Goal: Task Accomplishment & Management: Use online tool/utility

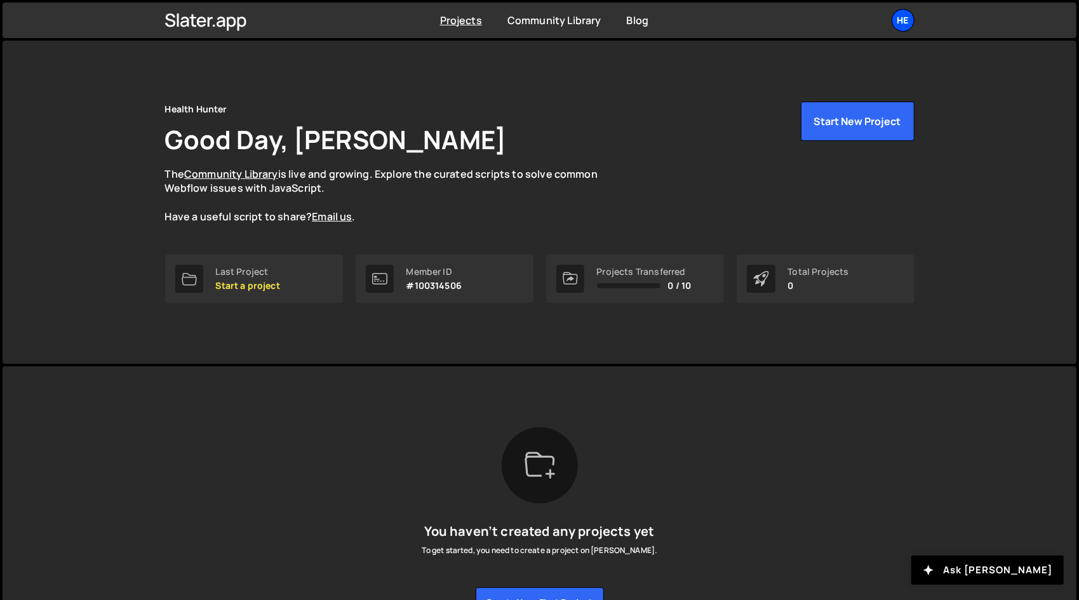
click at [905, 29] on div "He" at bounding box center [903, 20] width 23 height 23
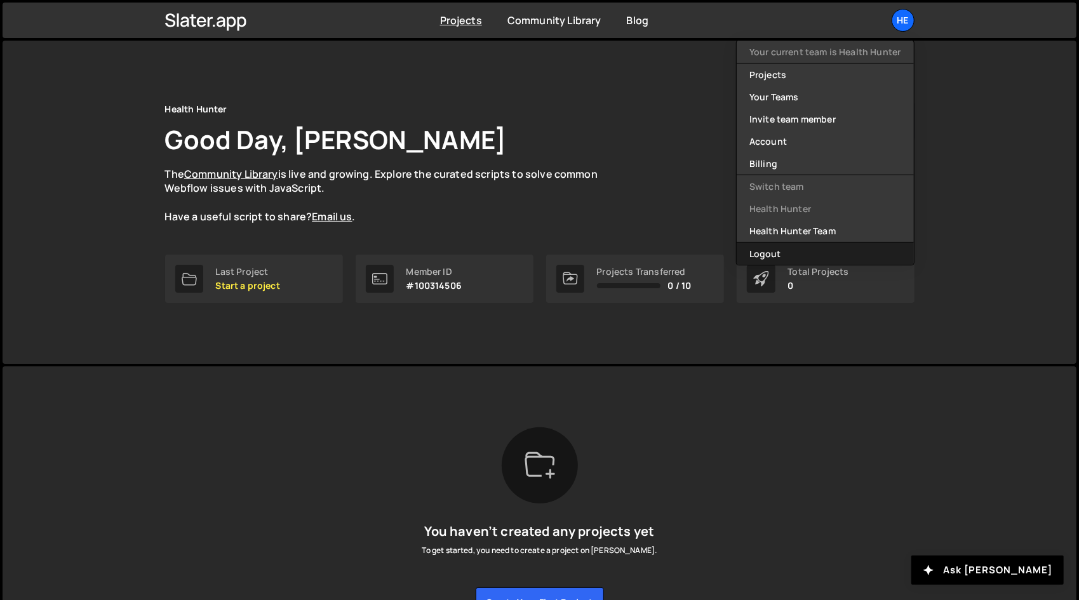
click at [851, 248] on button "Logout" at bounding box center [825, 254] width 177 height 22
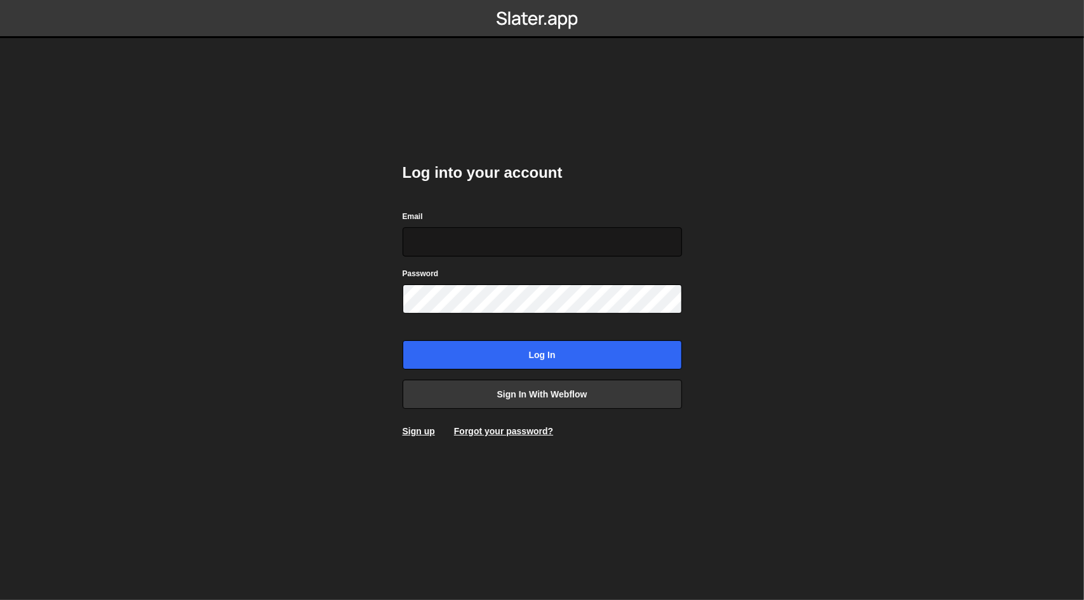
click at [460, 250] on input "Email" at bounding box center [543, 241] width 280 height 29
type input "dev@Pinecone.agency"
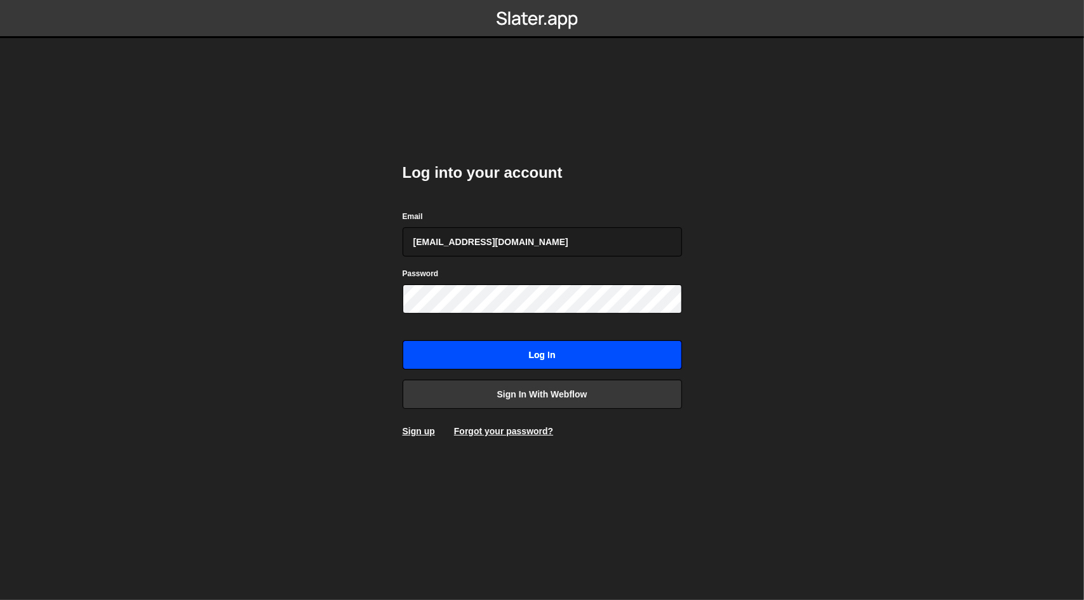
click at [491, 354] on input "Log in" at bounding box center [543, 355] width 280 height 29
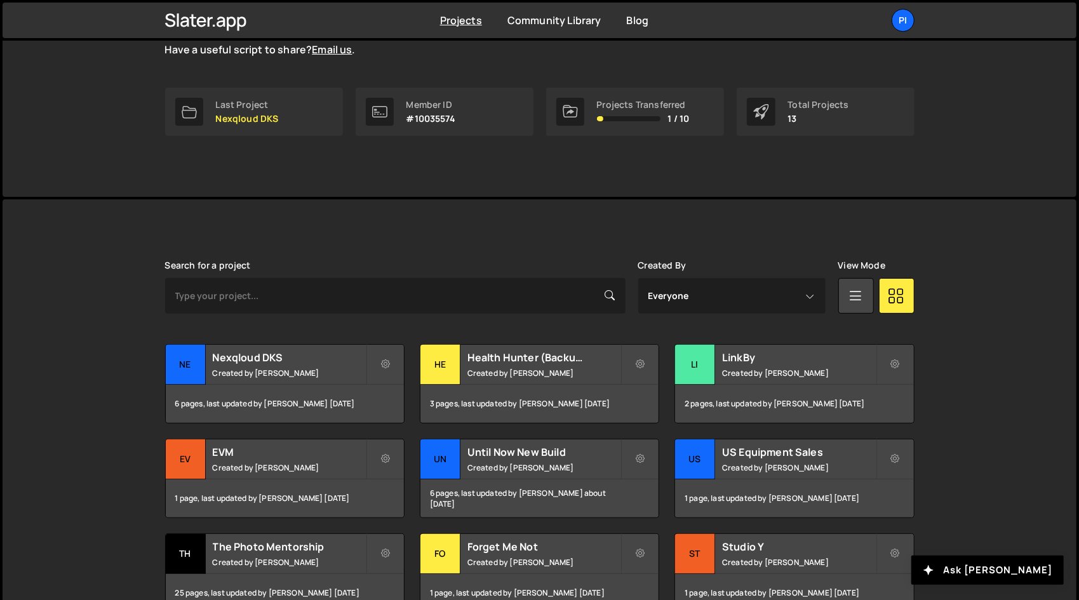
scroll to position [170, 0]
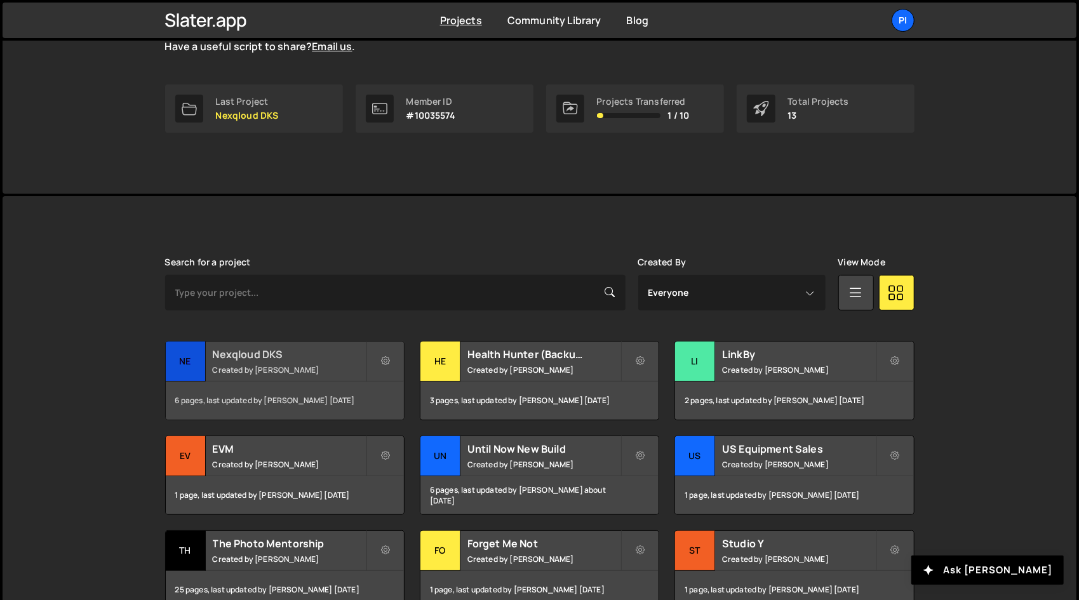
click at [291, 356] on h2 "Nexqloud DKS" at bounding box center [289, 355] width 153 height 14
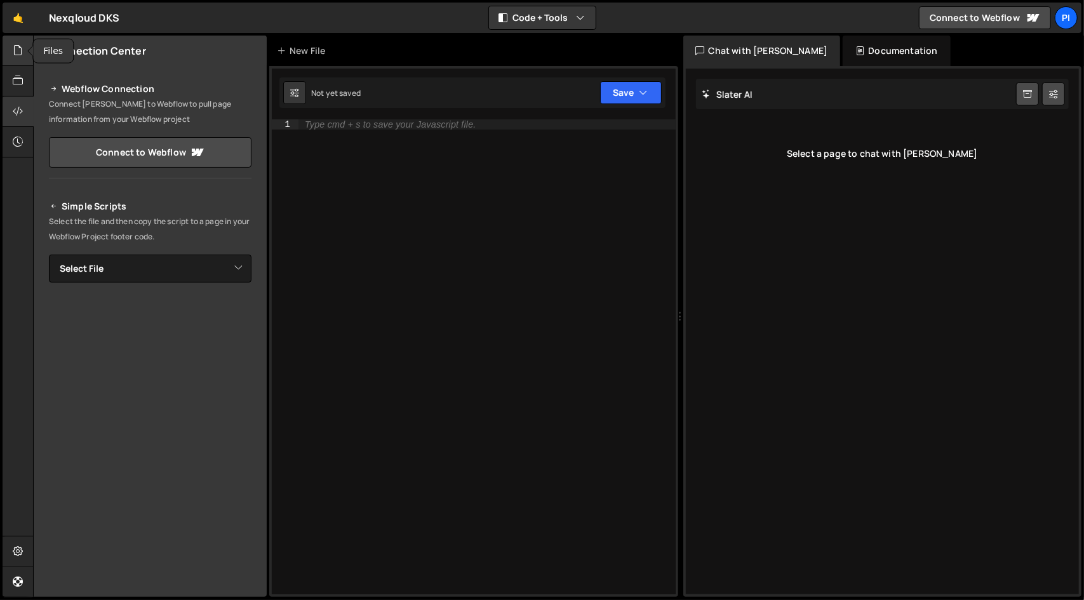
click at [18, 51] on icon at bounding box center [18, 50] width 10 height 14
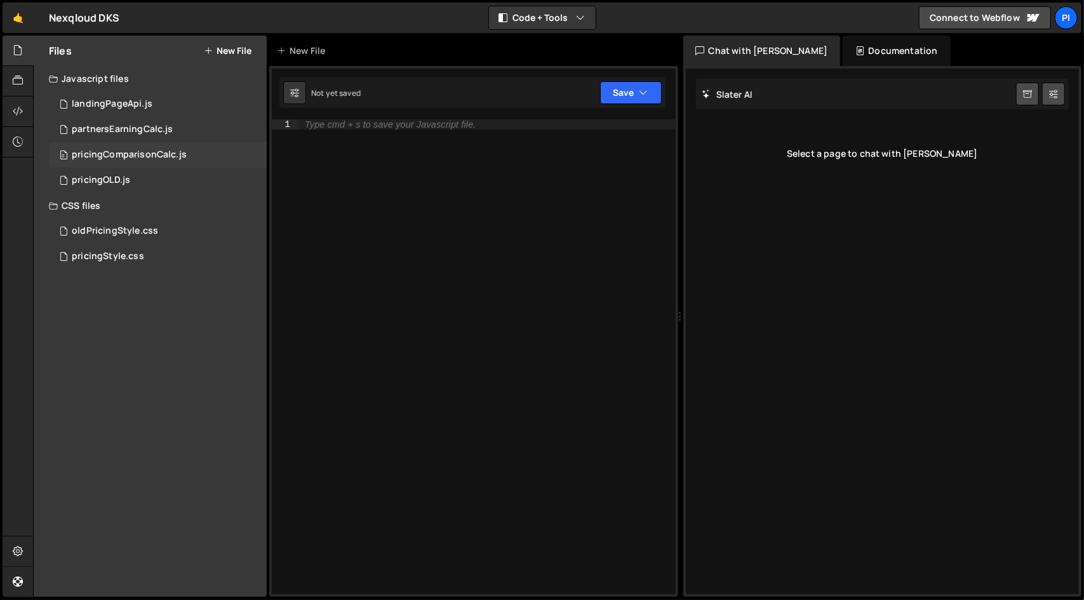
click at [184, 147] on div "0 pricingComparisonCalc.js 0" at bounding box center [158, 154] width 218 height 25
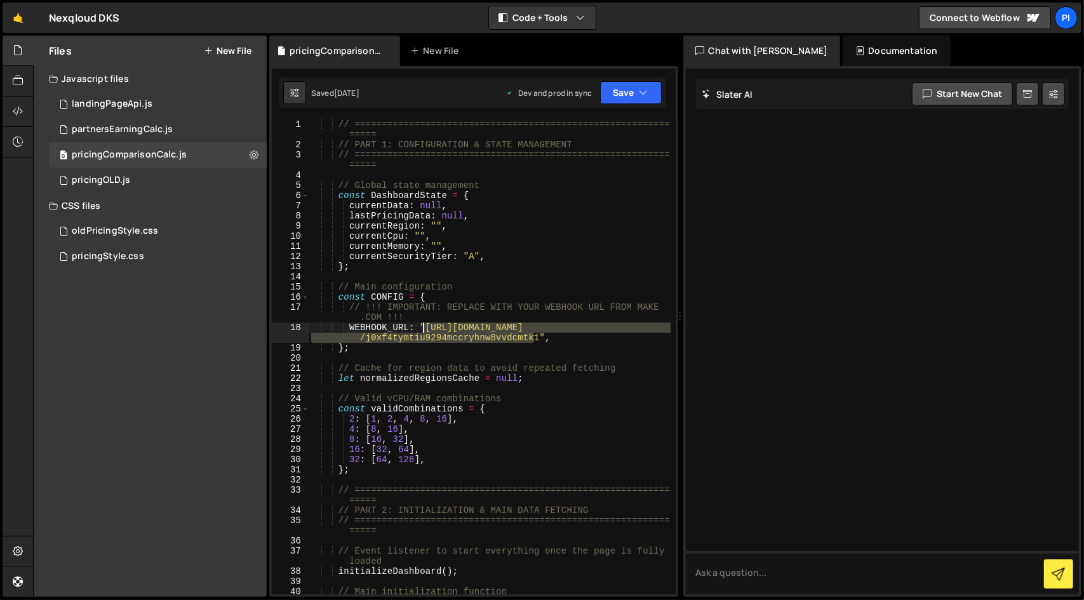
drag, startPoint x: 534, startPoint y: 339, endPoint x: 422, endPoint y: 331, distance: 111.4
click at [422, 331] on div "// =========================================================== ===== // PART 1:…" at bounding box center [490, 372] width 362 height 506
paste textarea "XTP6qbx0txa_ngh1hyc"
paste textarea "[DOMAIN_NAME][URL]"
type textarea "WEBHOOK_URL: "[URL][DOMAIN_NAME]","
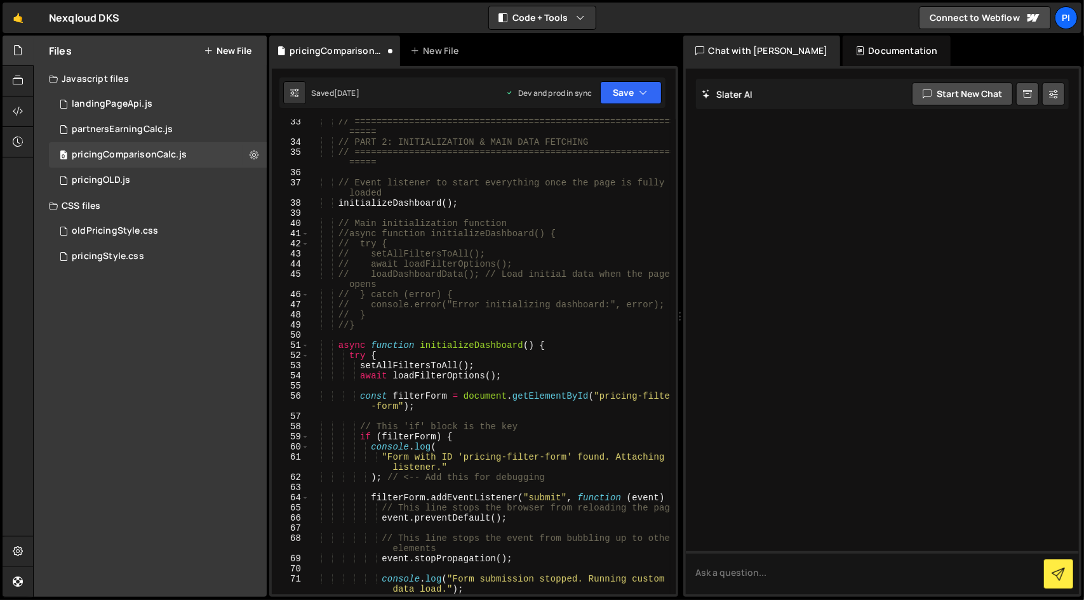
scroll to position [368, 0]
click at [648, 90] on icon "button" at bounding box center [644, 92] width 9 height 13
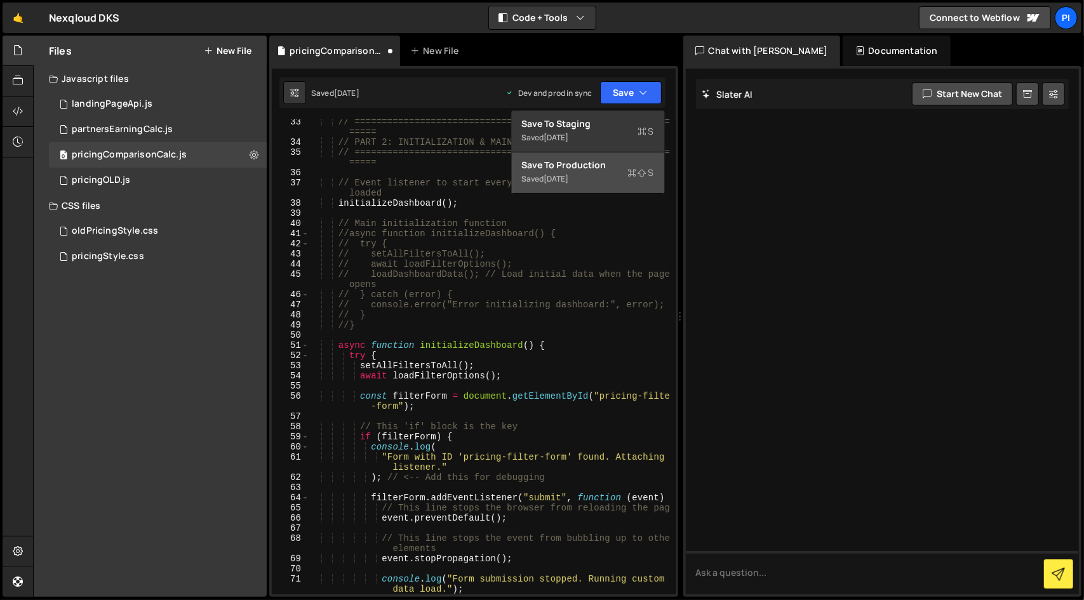
click at [617, 161] on div "Save to Production S" at bounding box center [588, 165] width 132 height 13
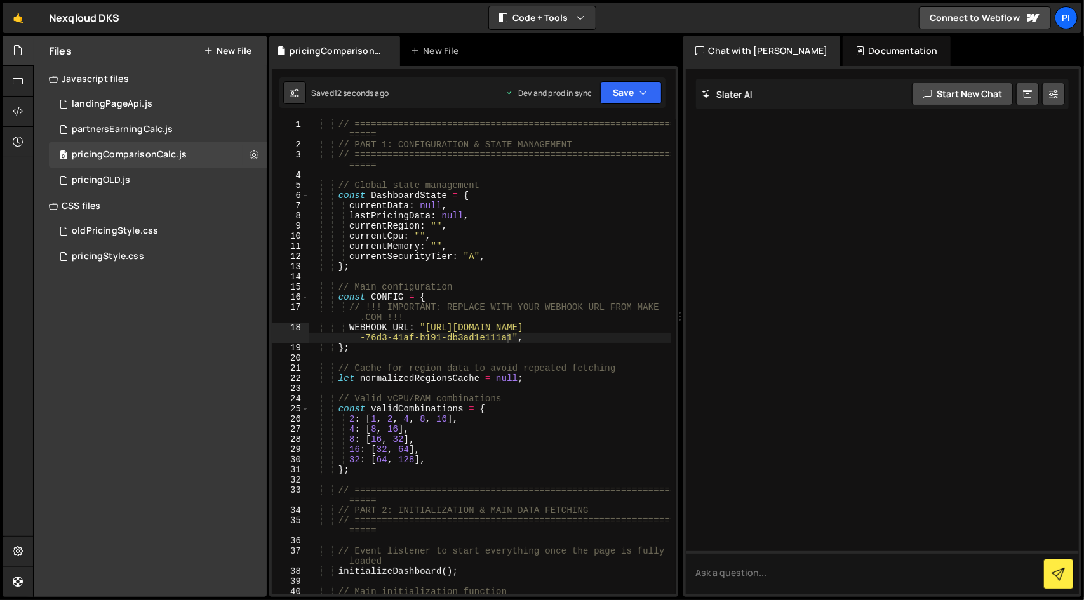
scroll to position [0, 0]
click at [189, 136] on div "0 partnersEarningCalc.js 0" at bounding box center [158, 129] width 218 height 25
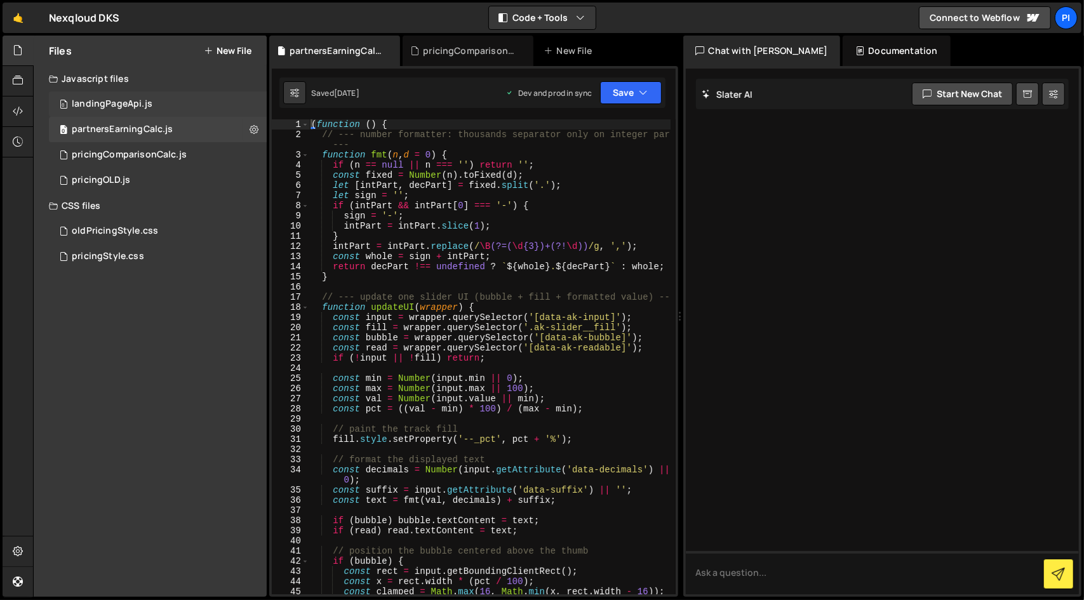
click at [174, 99] on div "0 landingPageApi.js 0" at bounding box center [158, 103] width 218 height 25
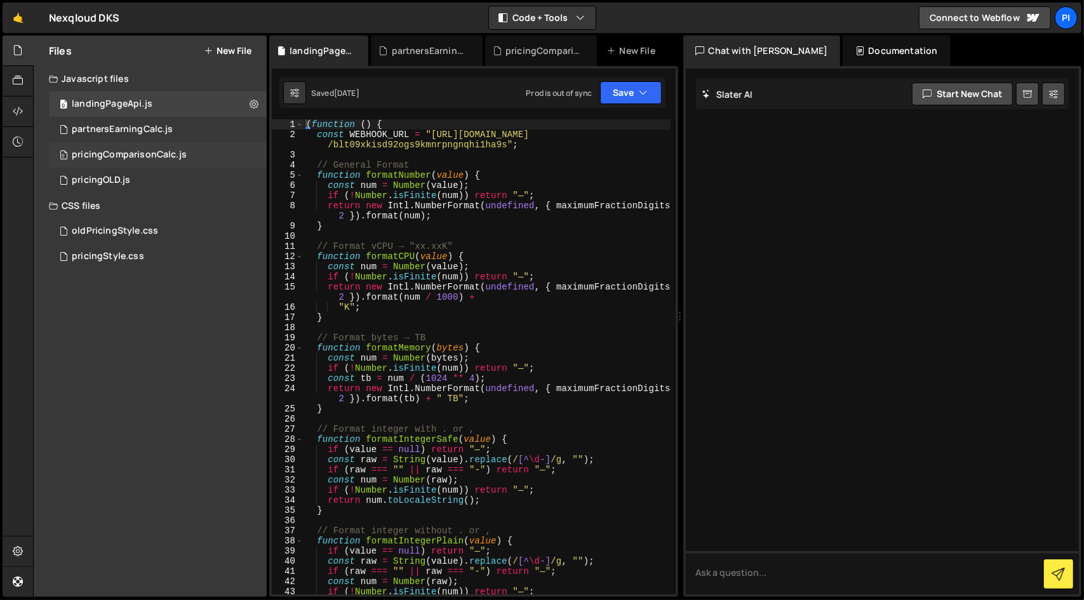
click at [192, 149] on div "0 pricingComparisonCalc.js 0" at bounding box center [158, 154] width 218 height 25
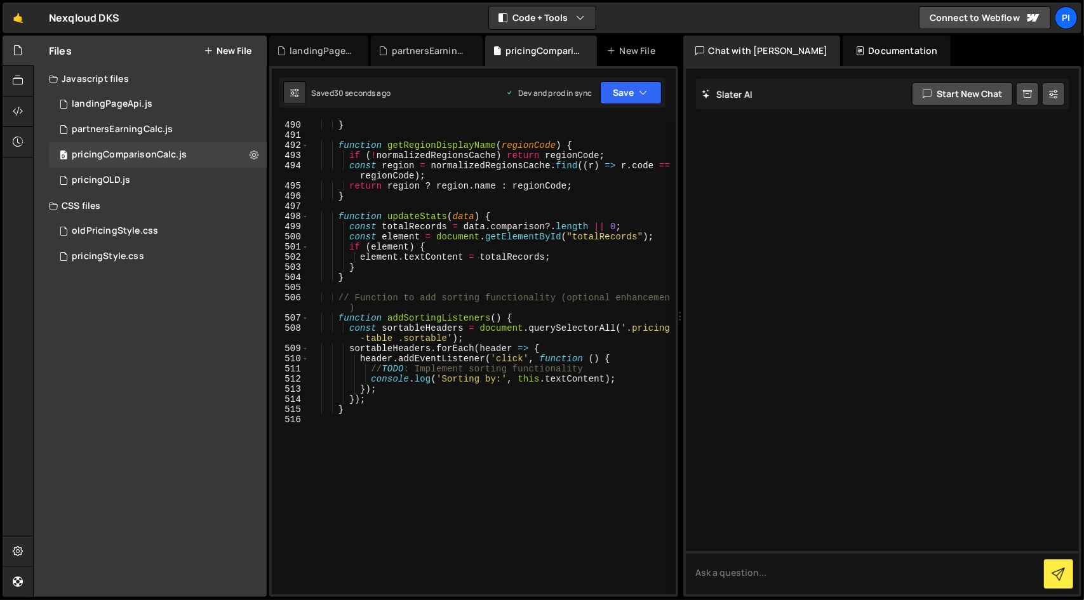
scroll to position [8870, 0]
